Goal: Task Accomplishment & Management: Use online tool/utility

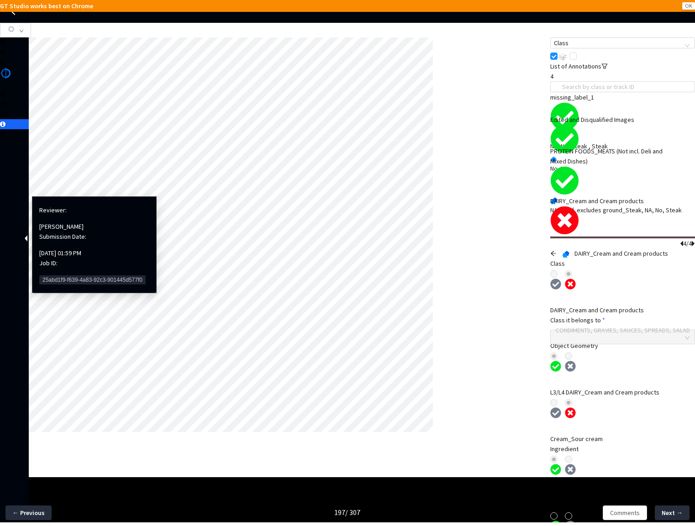
click at [58, 275] on span "25abd1f9-f639-4a83-92c3-901445d577f0" at bounding box center [92, 279] width 106 height 9
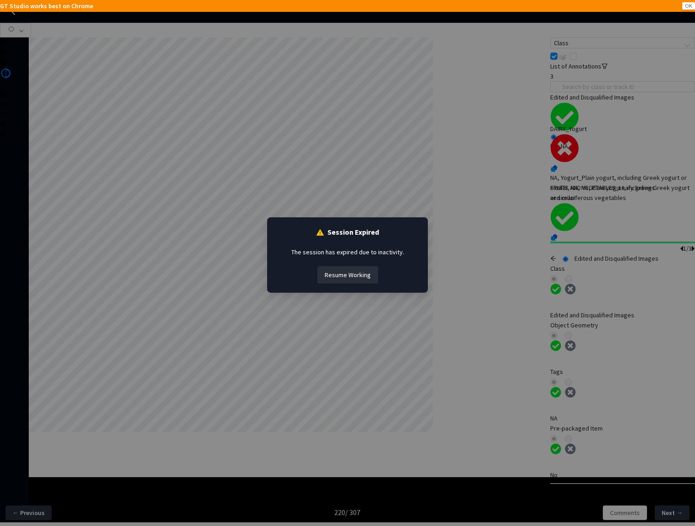
click at [338, 278] on button "Resume Working" at bounding box center [347, 274] width 61 height 17
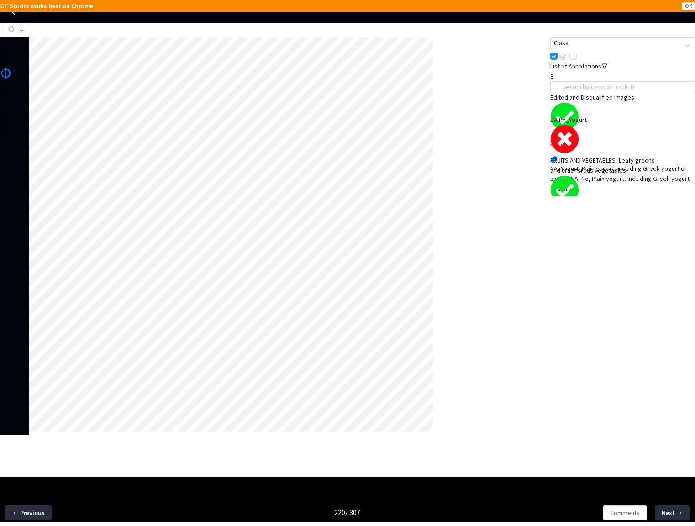
click at [641, 164] on div "NA, Yogurt_Plain yogurt, including Greek yogurt or similar, NA, No, Plain yogur…" at bounding box center [622, 179] width 145 height 30
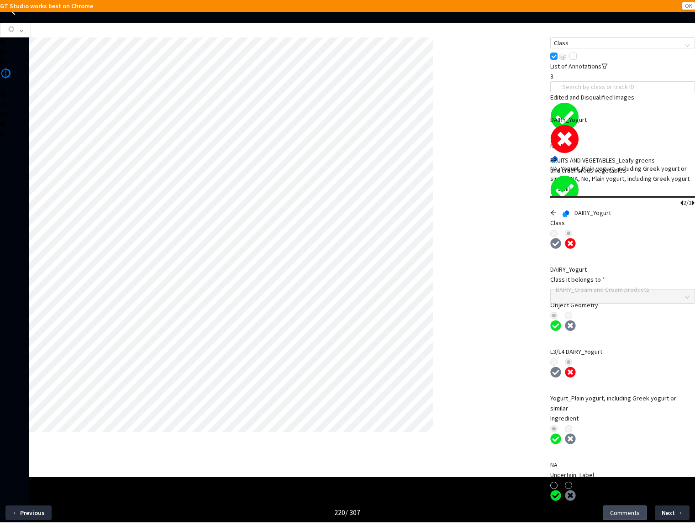
click at [625, 512] on span "Comments" at bounding box center [625, 513] width 30 height 10
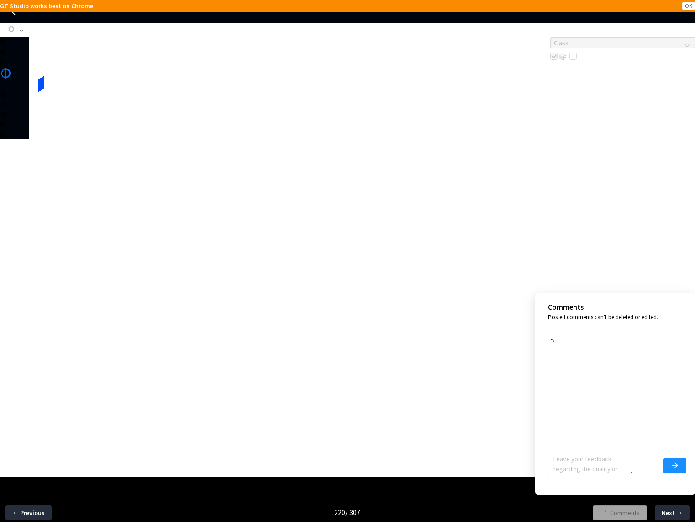
click at [570, 459] on textarea at bounding box center [590, 464] width 85 height 25
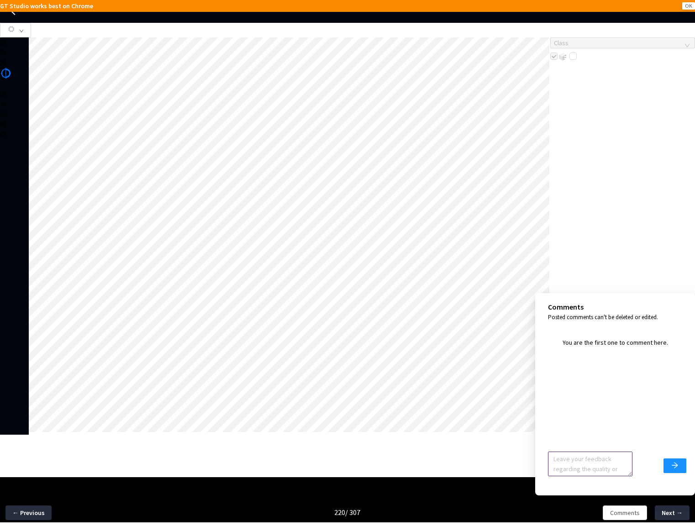
click at [570, 459] on textarea at bounding box center [590, 464] width 85 height 25
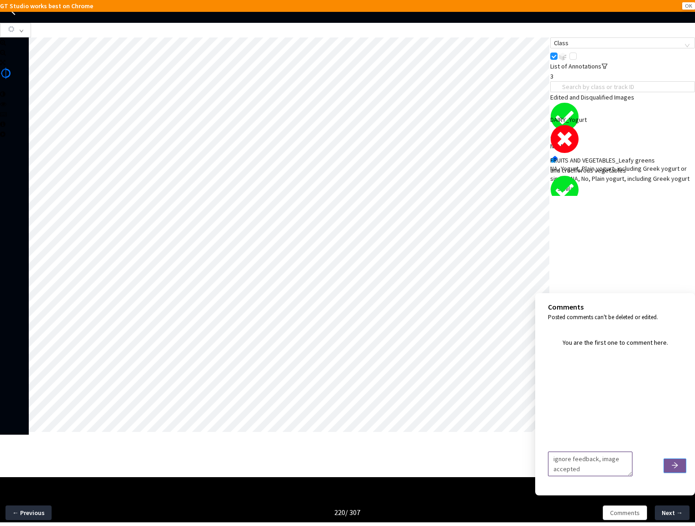
type textarea "ignore feedback, image accepted"
click at [676, 466] on icon "arrow-right" at bounding box center [675, 466] width 6 height 6
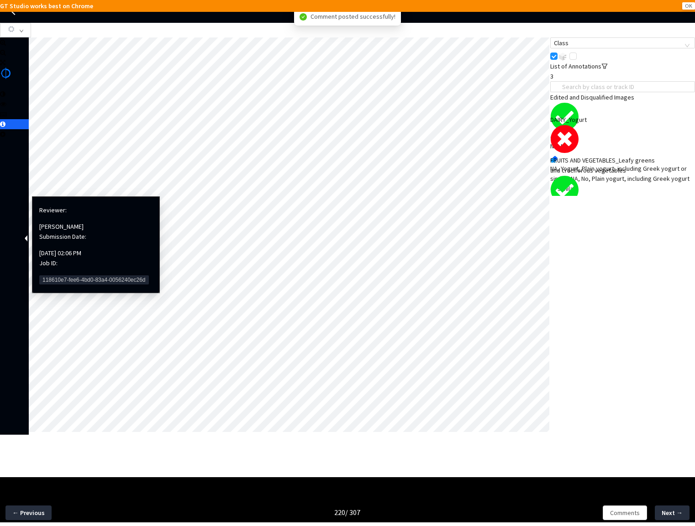
click at [72, 275] on span "118610e7-fee6-4bd0-83a4-0056240ec26d" at bounding box center [94, 279] width 110 height 9
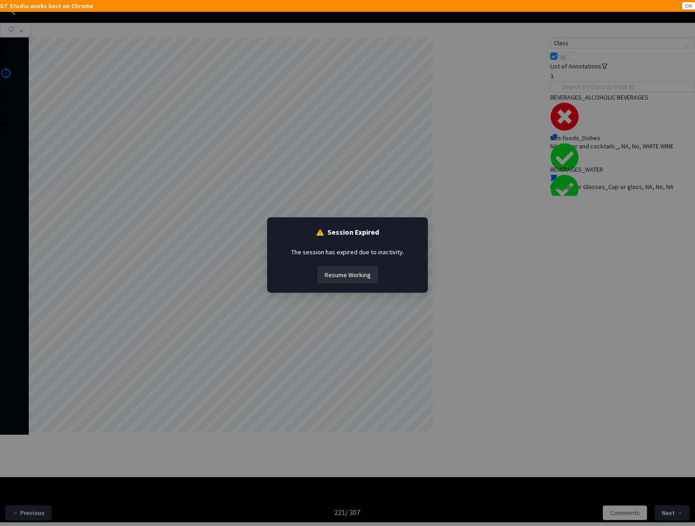
click at [349, 275] on button "Resume Working" at bounding box center [347, 274] width 61 height 17
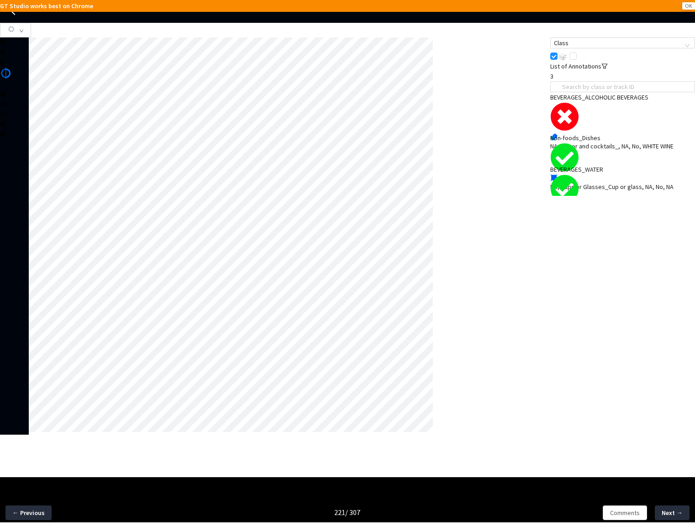
click at [636, 142] on div "NA, Liquor and cocktails_, NA, No, WHITE WINE" at bounding box center [622, 147] width 145 height 10
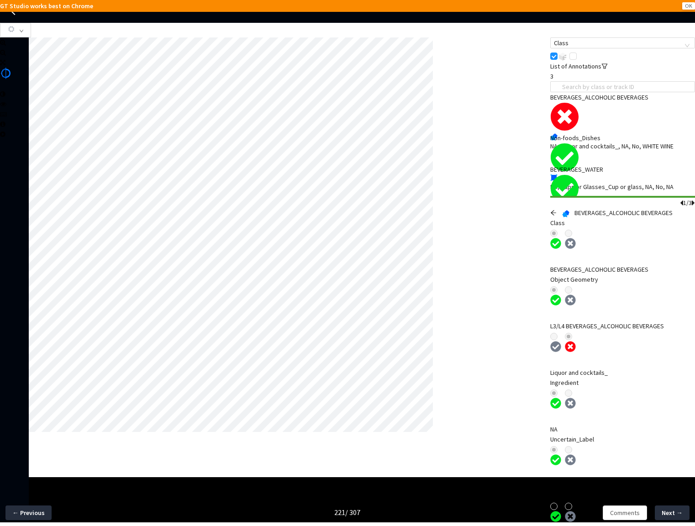
click at [556, 210] on icon "arrow-left" at bounding box center [553, 212] width 5 height 5
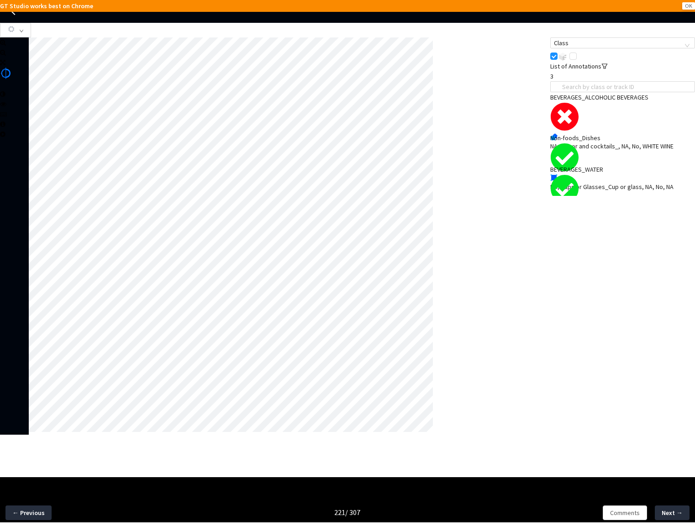
click at [606, 142] on div "NA, Liquor and cocktails_, NA, No, WHITE WINE" at bounding box center [622, 147] width 145 height 10
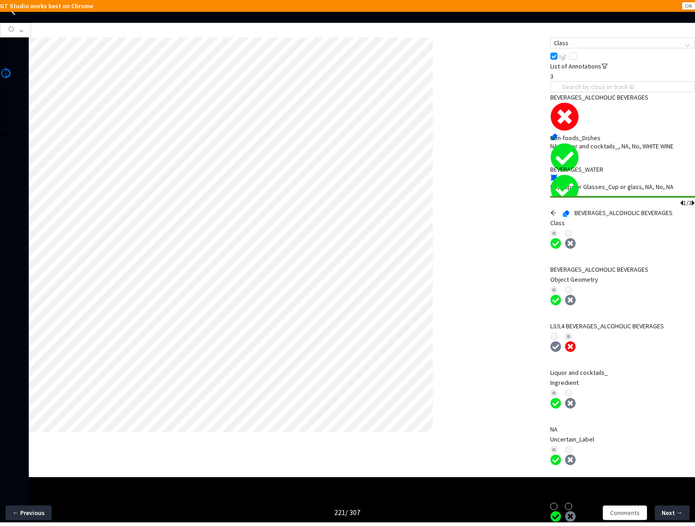
click at [557, 210] on icon "arrow-left" at bounding box center [553, 213] width 6 height 6
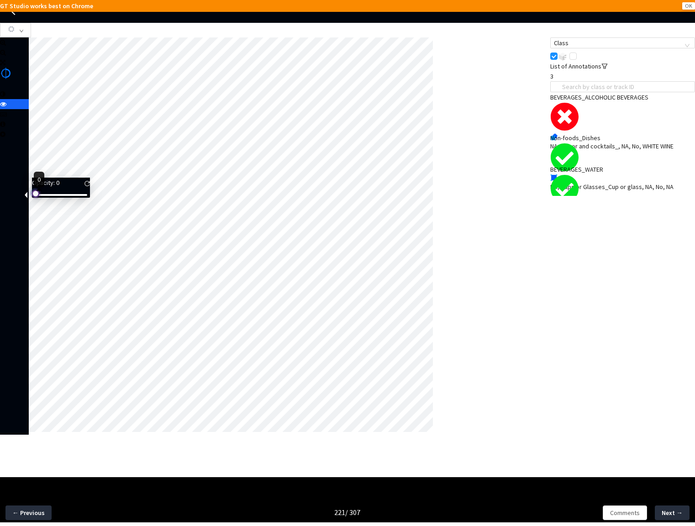
drag, startPoint x: 49, startPoint y: 199, endPoint x: 17, endPoint y: 199, distance: 32.0
click at [17, 199] on body "GT Studio works best on Chrome OK GT Studio All Projects Apple 2024 Food Annota…" at bounding box center [347, 263] width 695 height 526
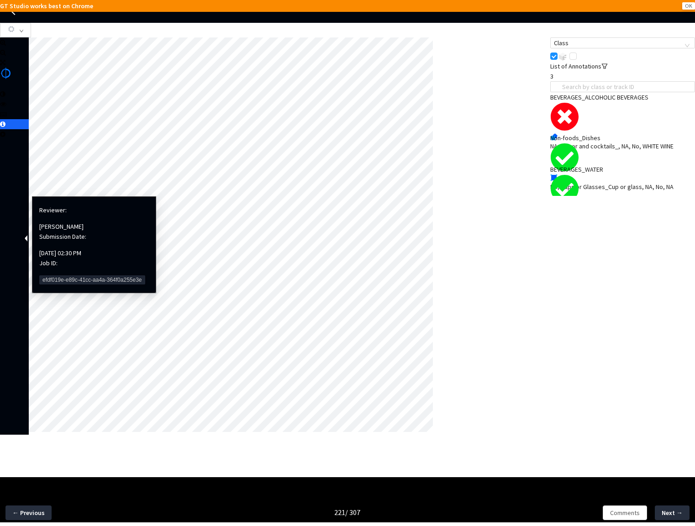
click at [62, 275] on span "efdf019e-e89c-41cc-aa4a-364f0a255e3e" at bounding box center [92, 279] width 106 height 9
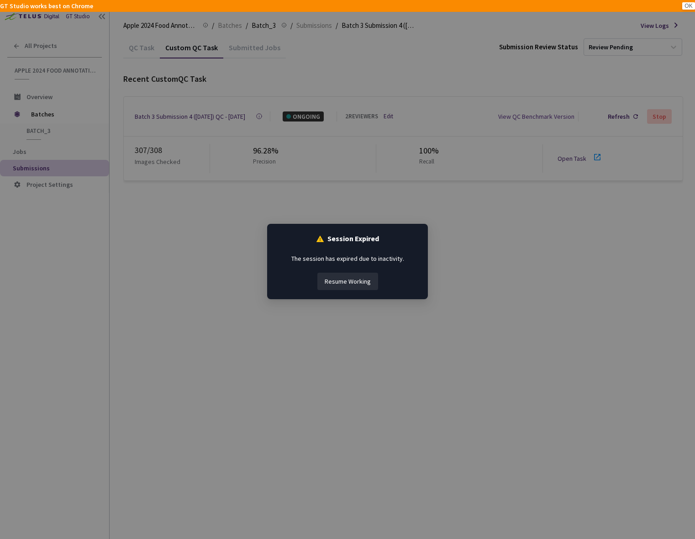
click at [346, 289] on button "Resume Working" at bounding box center [347, 281] width 61 height 17
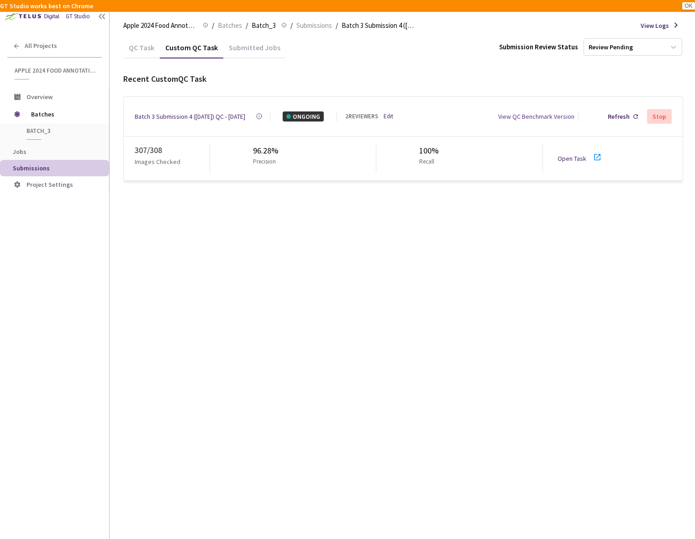
click at [303, 239] on div "QC Task Custom QC Task Submitted Jobs Submission Review Status Review Pending R…" at bounding box center [403, 288] width 560 height 502
click at [626, 116] on div "Refresh" at bounding box center [619, 116] width 22 height 10
click at [228, 28] on span "Batches" at bounding box center [230, 25] width 24 height 11
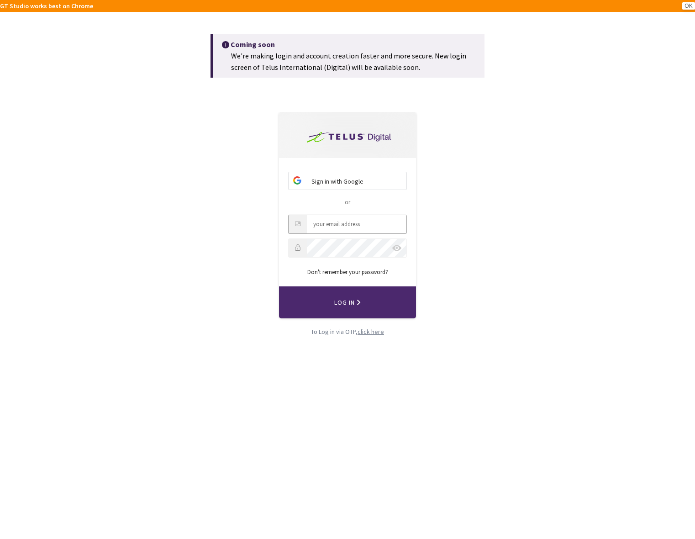
type input "Leah_walsh3@apple.com"
click at [368, 309] on button "Log In" at bounding box center [347, 302] width 137 height 32
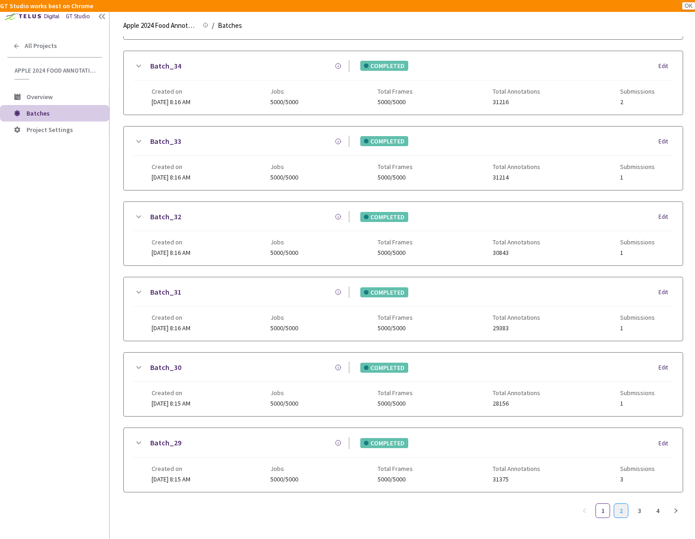
scroll to position [625, 0]
click at [644, 507] on link "3" at bounding box center [640, 511] width 14 height 14
click at [660, 505] on link "4" at bounding box center [658, 511] width 14 height 14
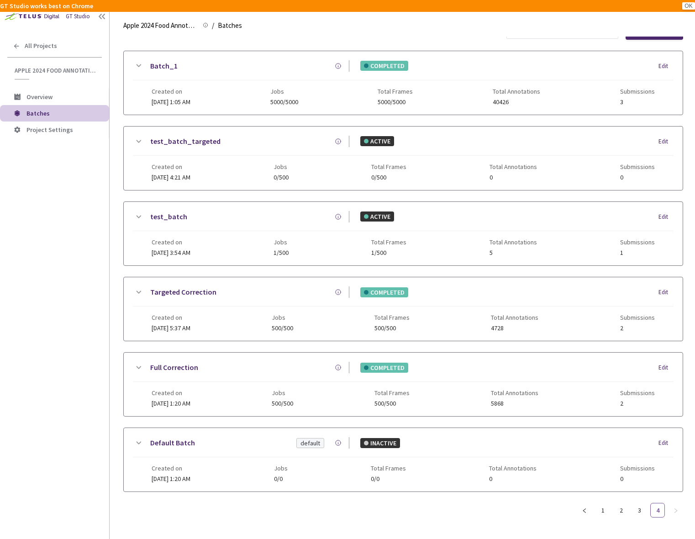
scroll to position [22, 0]
click at [634, 508] on link "3" at bounding box center [640, 510] width 14 height 14
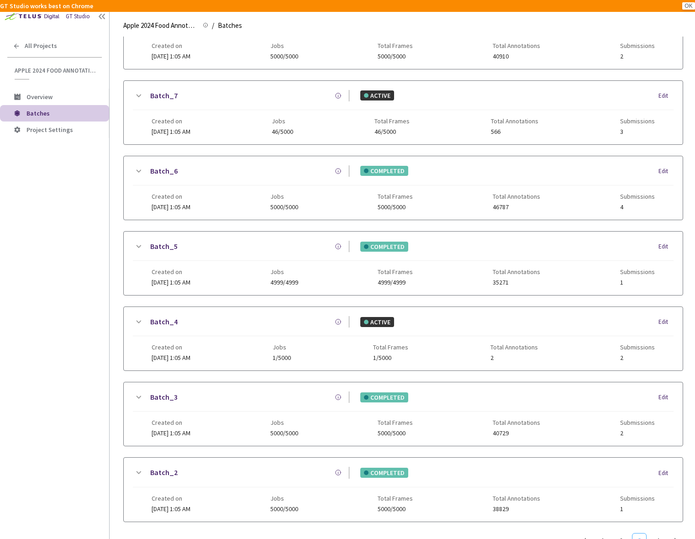
scroll to position [578, 0]
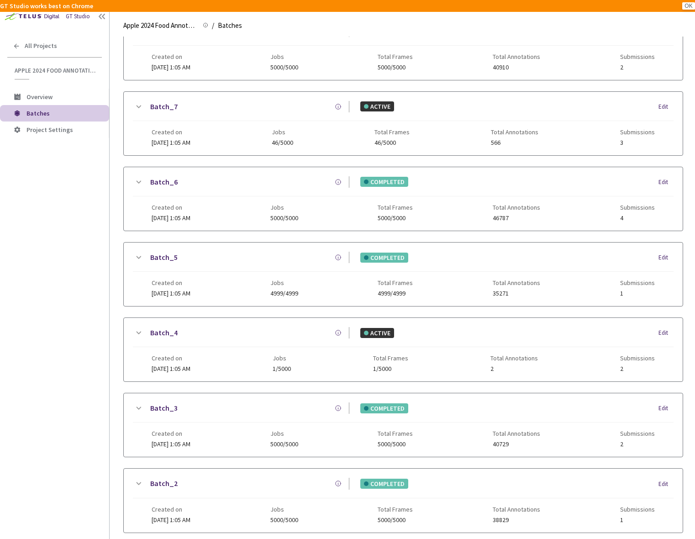
click at [143, 255] on icon at bounding box center [138, 257] width 11 height 11
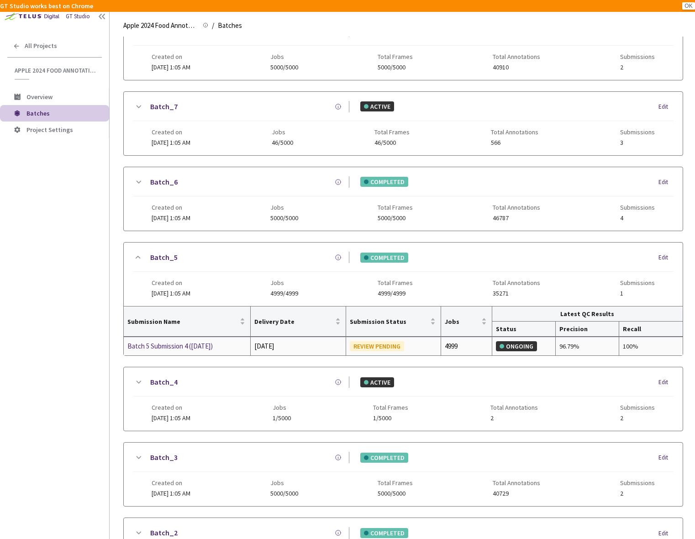
click at [191, 347] on div "Batch 5 Submission 4 ([DATE])" at bounding box center [175, 346] width 97 height 11
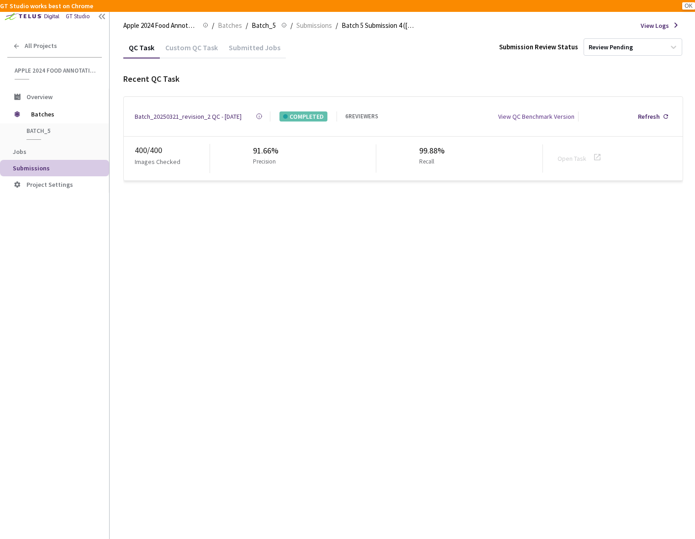
click at [189, 56] on div "Custom QC Task" at bounding box center [191, 51] width 63 height 16
click at [571, 161] on div "Open Task" at bounding box center [583, 159] width 51 height 14
